Goal: Check status: Check status

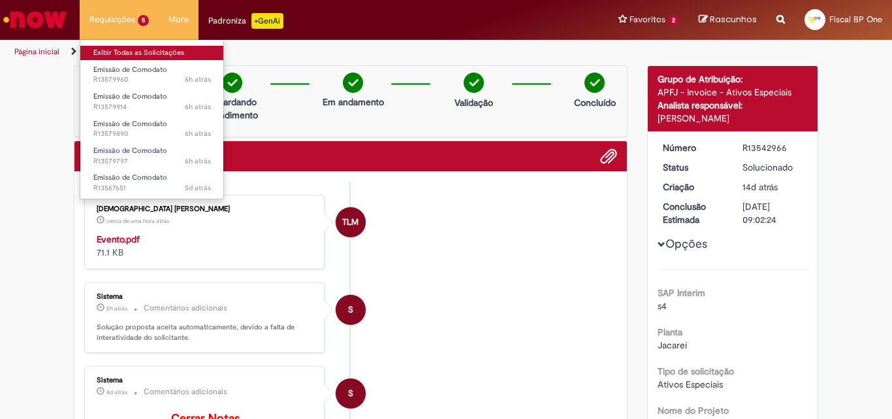
click at [134, 49] on link "Exibir Todas as Solicitações" at bounding box center [152, 53] width 144 height 14
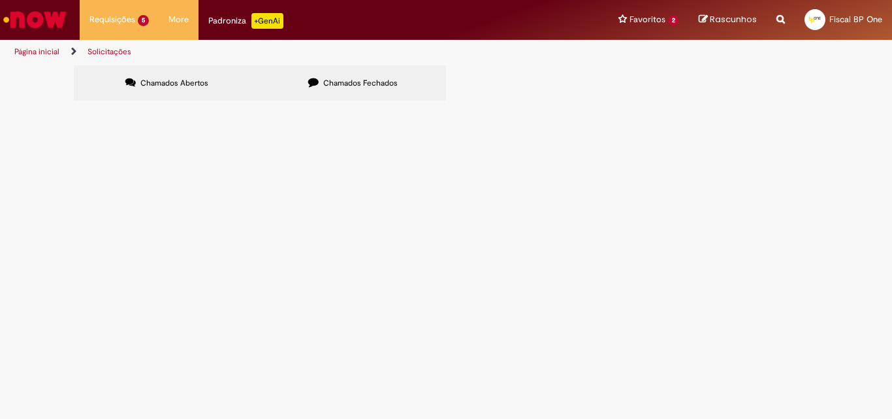
click at [0, 0] on input "Pesquisar" at bounding box center [0, 0] width 0 height 0
paste input "*********"
type input "*********"
click at [0, 0] on button "Pesquisar" at bounding box center [0, 0] width 0 height 0
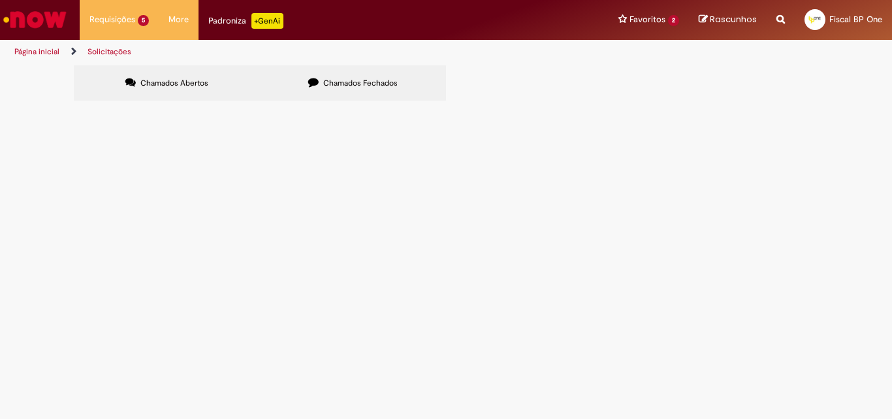
click at [0, 0] on button "Pesquisar" at bounding box center [0, 0] width 0 height 0
click at [0, 0] on span "emissao comodato" at bounding box center [0, 0] width 0 height 0
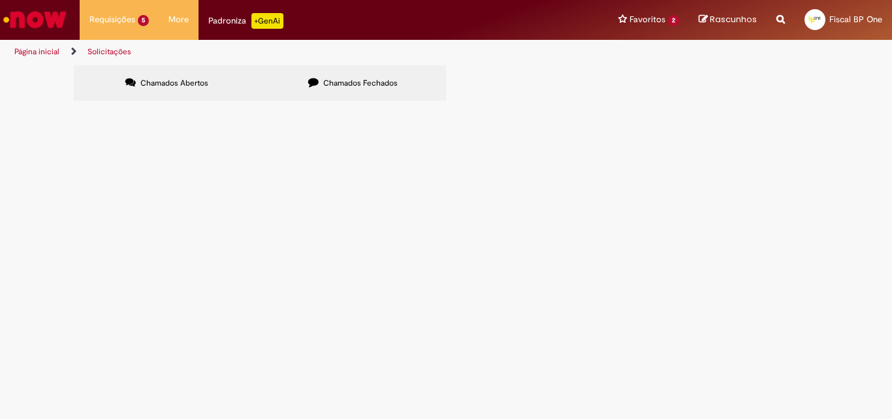
click at [0, 0] on span "emissao comodato" at bounding box center [0, 0] width 0 height 0
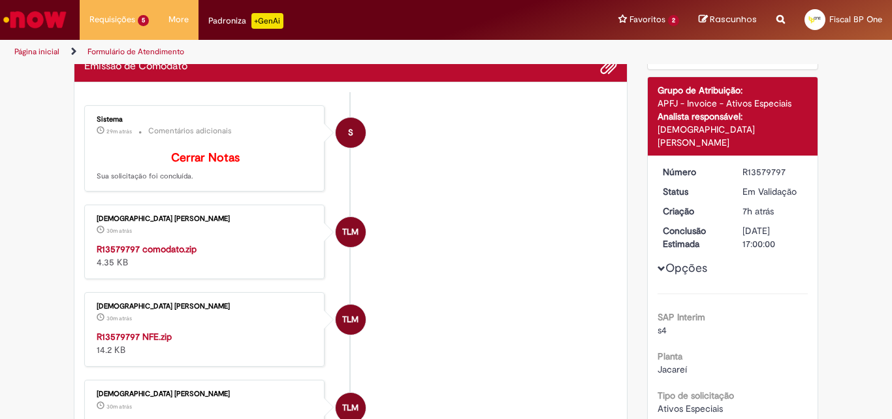
scroll to position [65, 0]
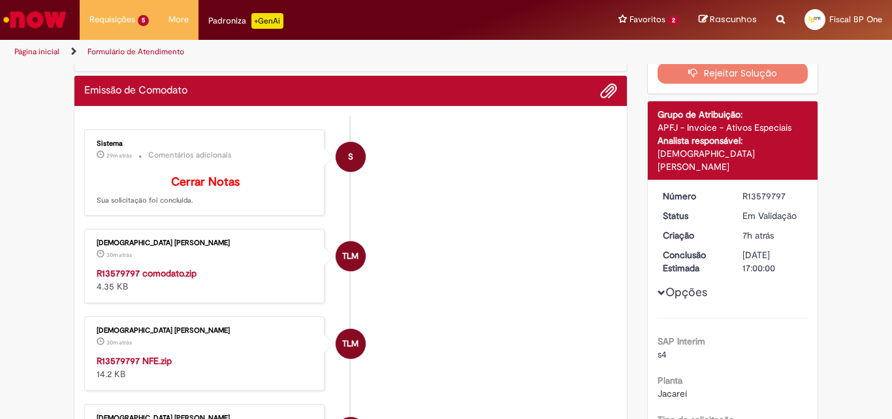
click at [179, 279] on strong "R13579797 comodato.zip" at bounding box center [147, 273] width 100 height 12
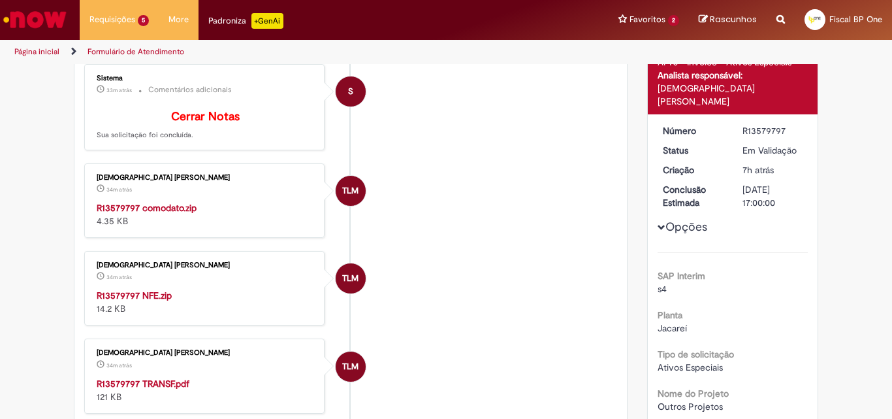
click at [155, 300] on strong "R13579797 NFE.zip" at bounding box center [134, 295] width 75 height 12
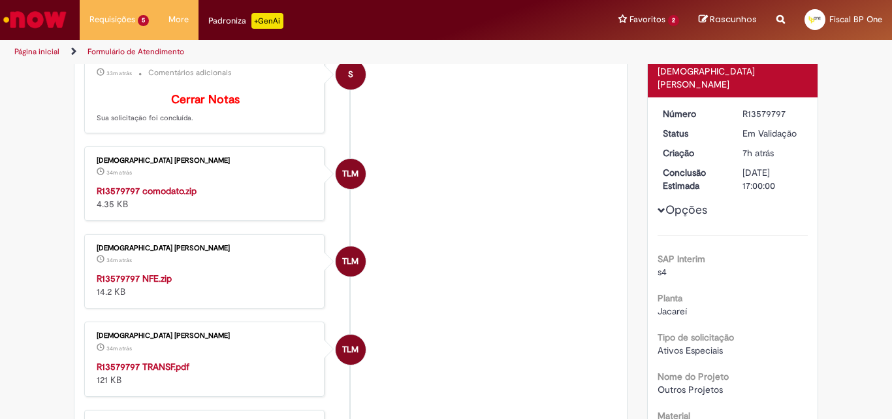
scroll to position [196, 0]
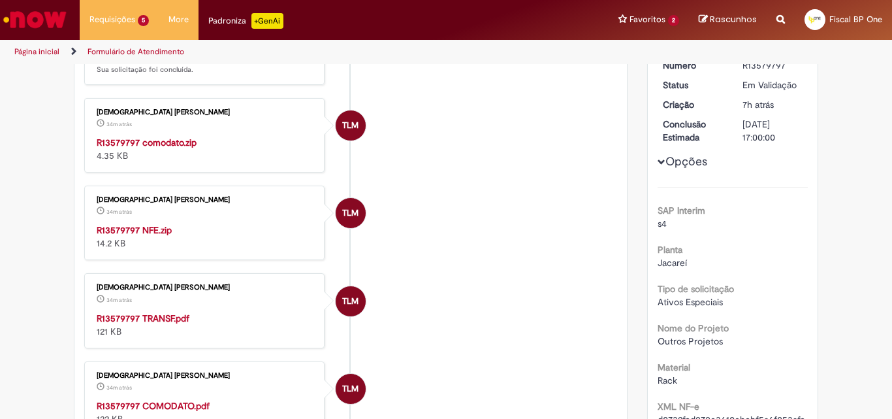
click at [153, 324] on strong "R13579797 TRANSF.pdf" at bounding box center [143, 318] width 93 height 12
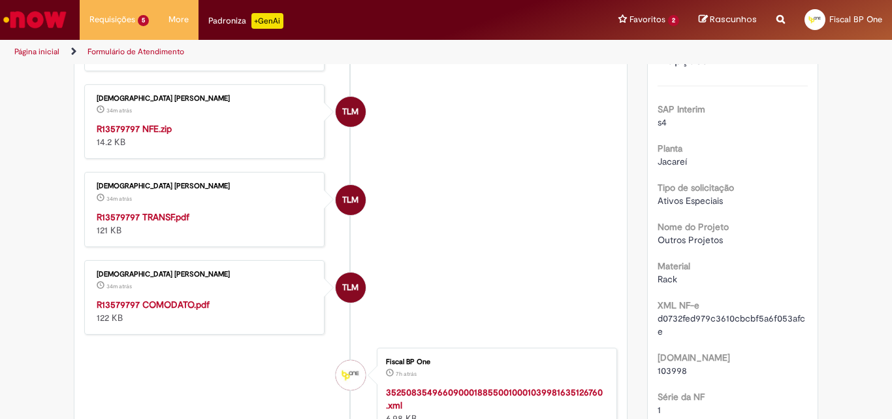
scroll to position [326, 0]
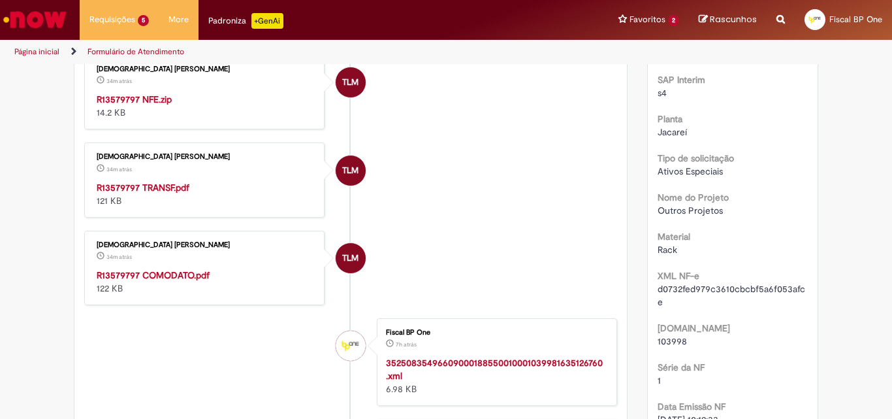
click at [162, 276] on div "[DEMOGRAPHIC_DATA] [PERSON_NAME] 34m atrás 34 minutos atrás R13579797 COMODATO.…" at bounding box center [204, 267] width 232 height 67
click at [168, 281] on strong "R13579797 COMODATO.pdf" at bounding box center [153, 275] width 113 height 12
